Goal: Task Accomplishment & Management: Use online tool/utility

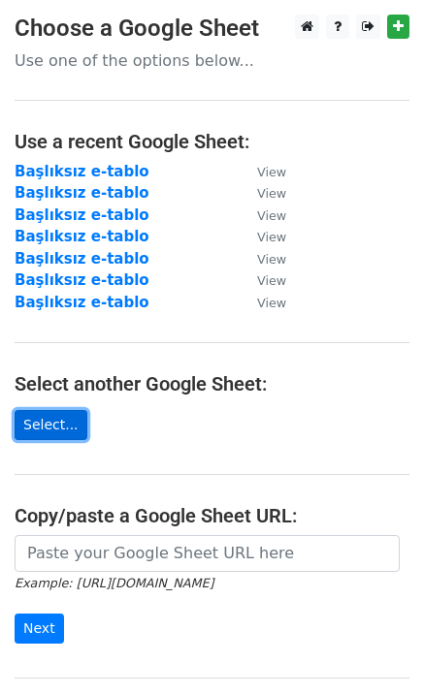
click at [55, 420] on link "Select..." at bounding box center [51, 425] width 73 height 30
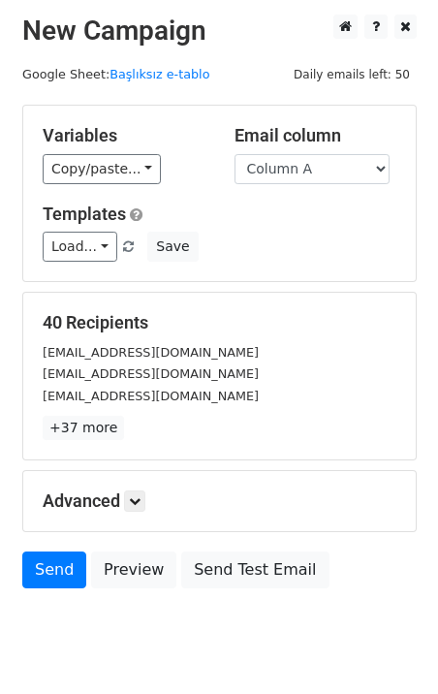
scroll to position [59, 0]
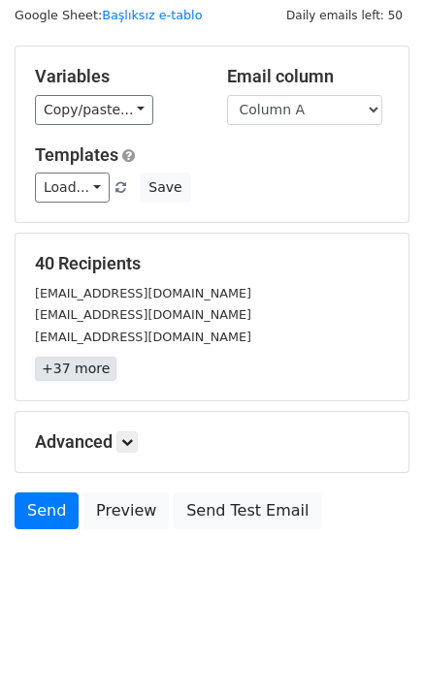
click at [83, 366] on link "+37 more" at bounding box center [75, 369] width 81 height 24
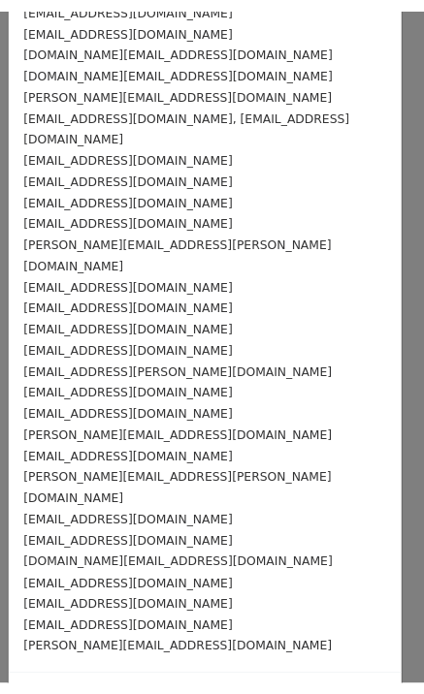
scroll to position [0, 0]
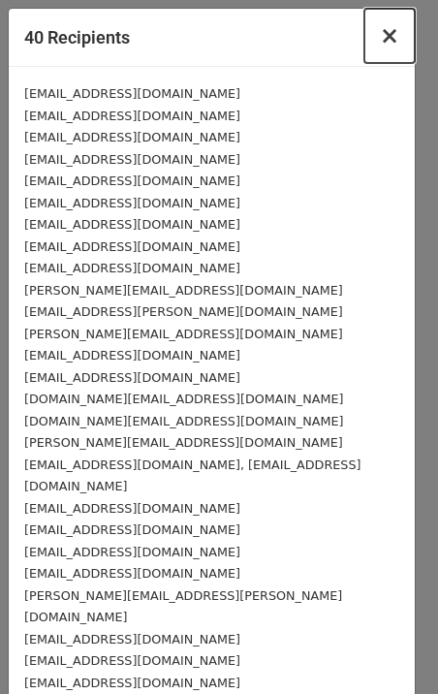
click at [382, 34] on span "×" at bounding box center [389, 35] width 19 height 27
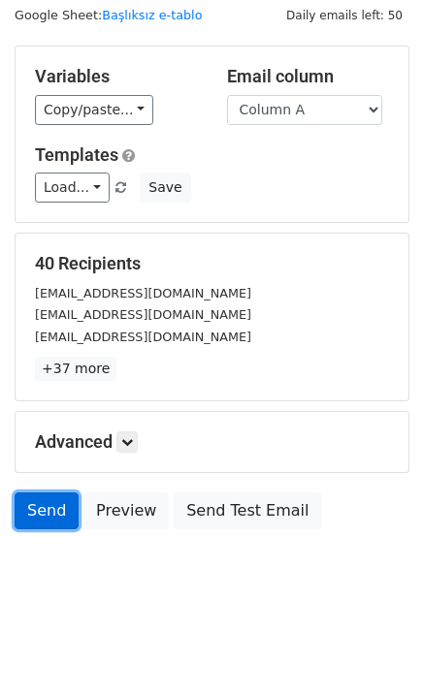
click at [39, 508] on link "Send" at bounding box center [47, 511] width 64 height 37
